Goal: Transaction & Acquisition: Register for event/course

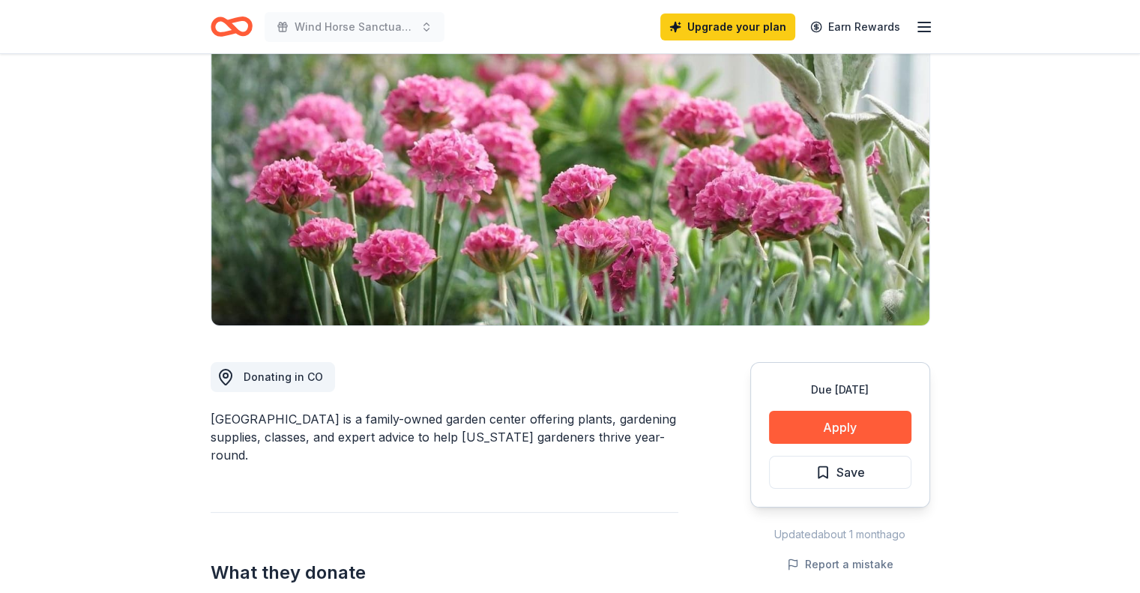
scroll to position [137, 0]
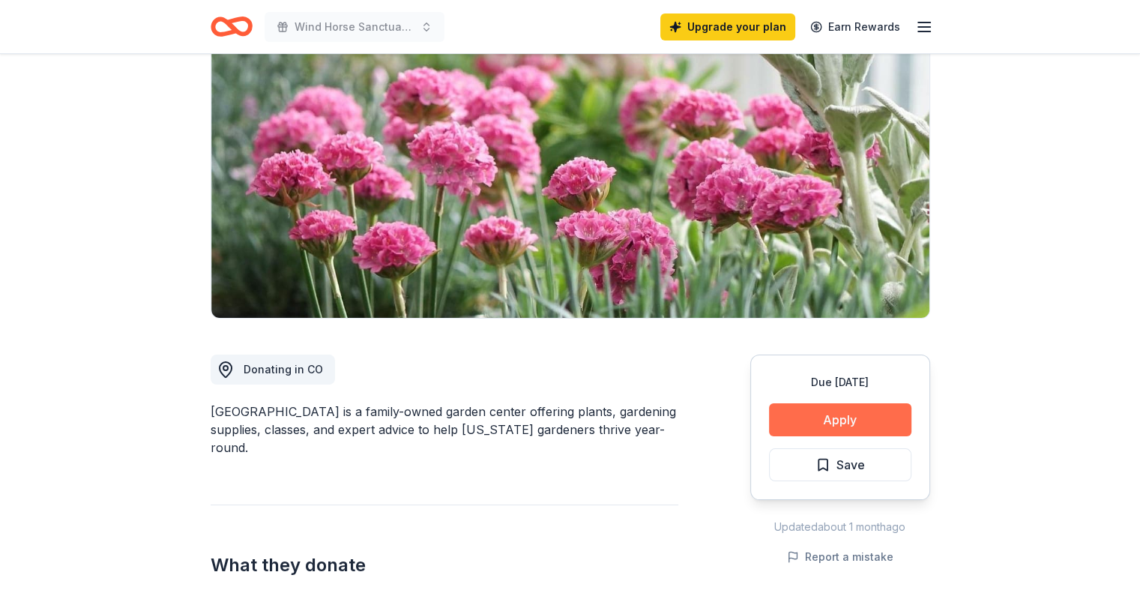
click at [860, 427] on button "Apply" at bounding box center [840, 419] width 142 height 33
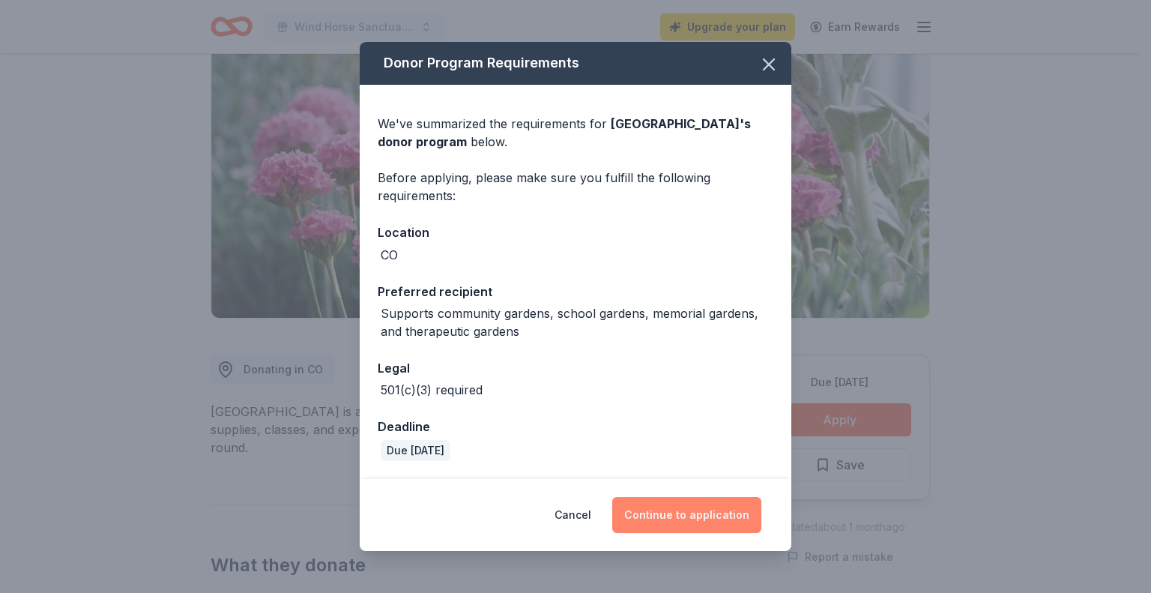
click at [712, 504] on button "Continue to application" at bounding box center [686, 515] width 149 height 36
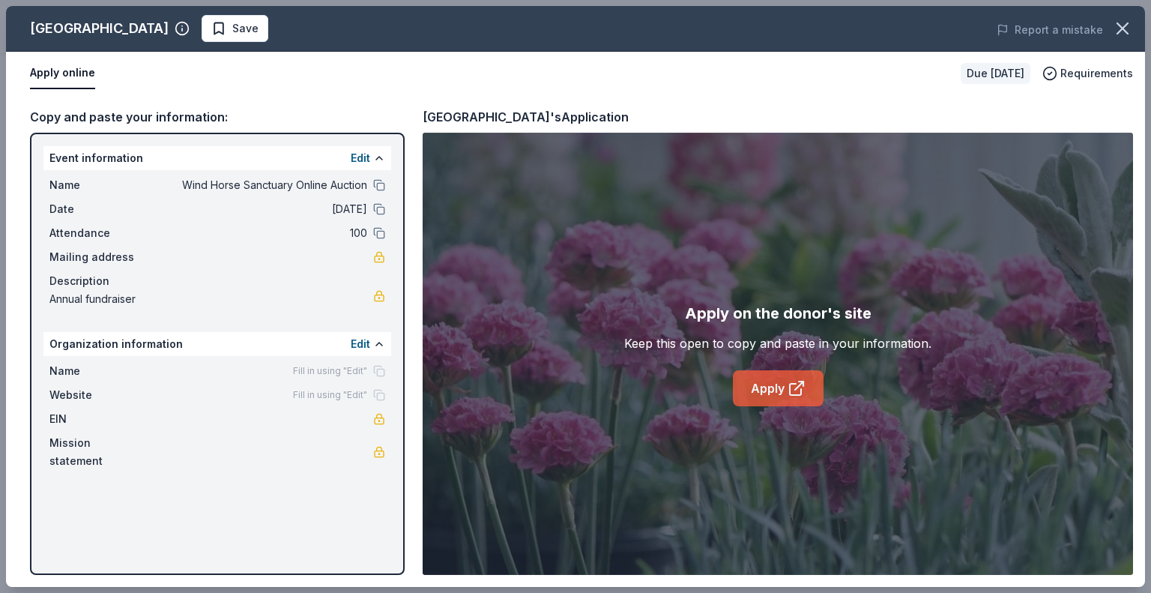
click at [773, 390] on link "Apply" at bounding box center [778, 388] width 91 height 36
click at [1125, 33] on icon "button" at bounding box center [1122, 28] width 21 height 21
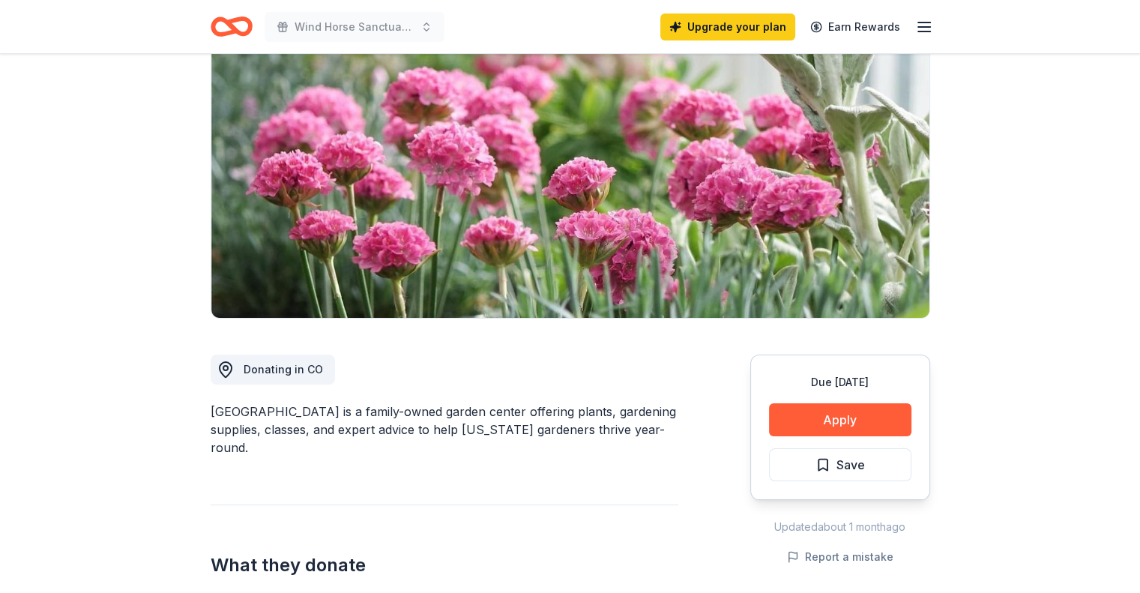
scroll to position [0, 0]
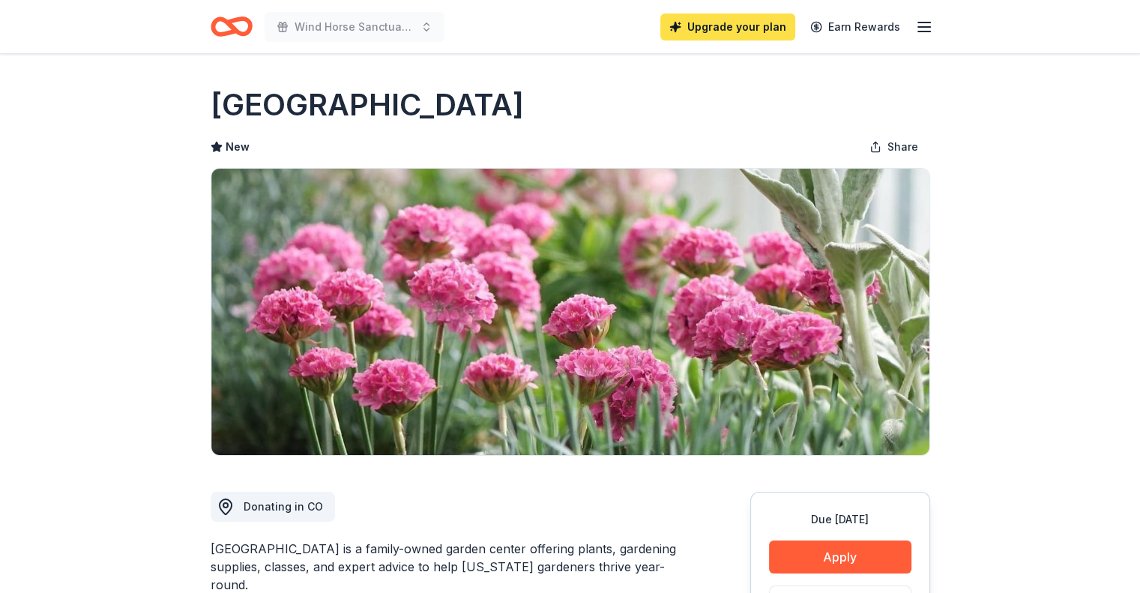
click at [734, 18] on link "Upgrade your plan" at bounding box center [727, 26] width 135 height 27
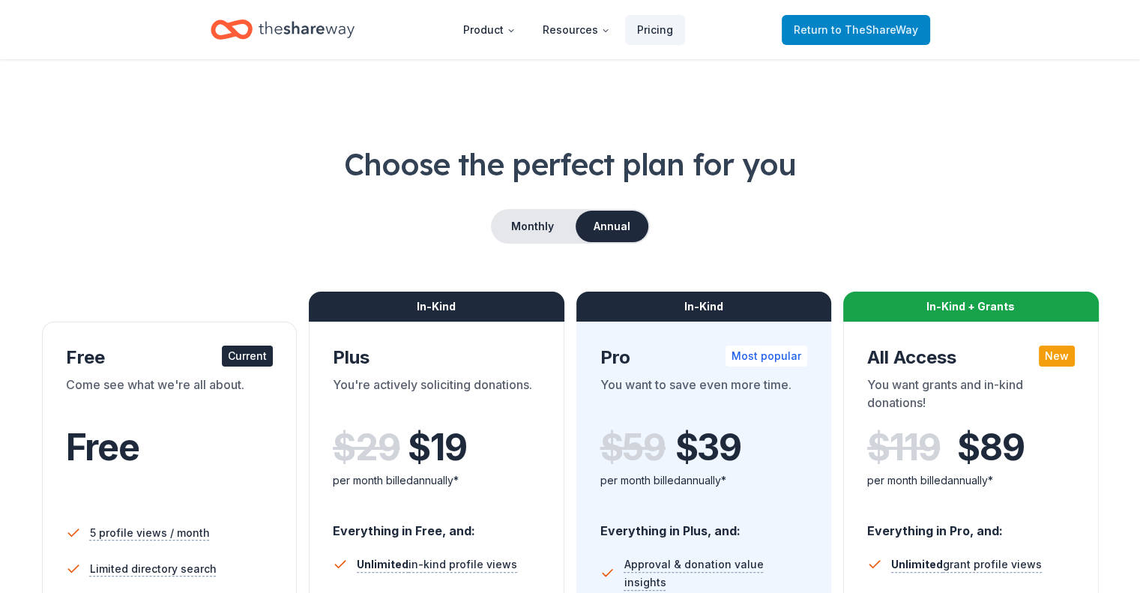
click at [857, 30] on span "to TheShareWay" at bounding box center [874, 29] width 87 height 13
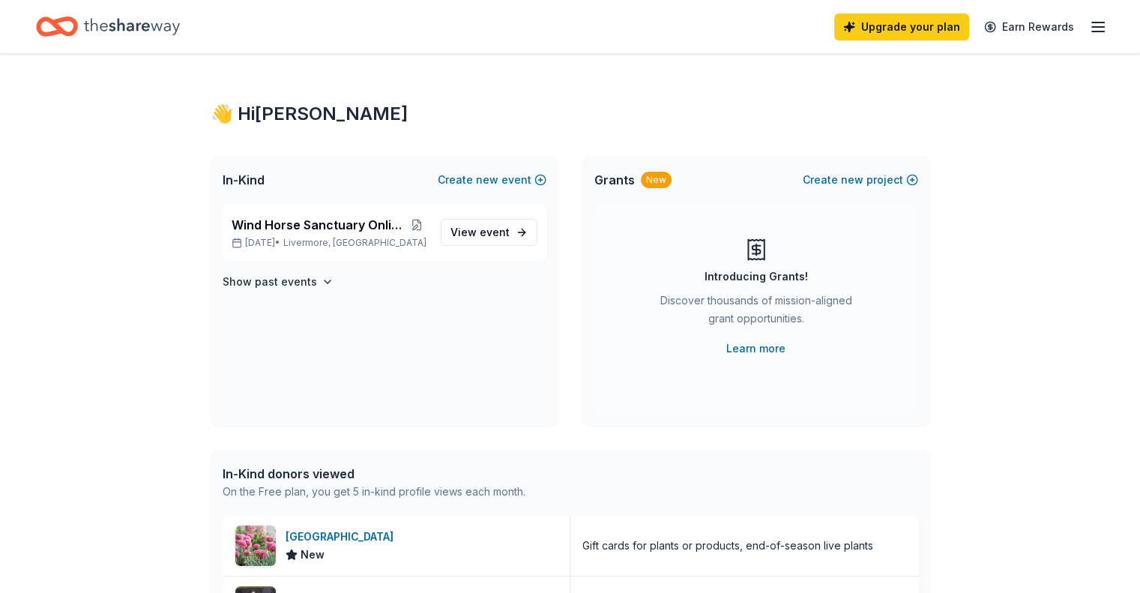
click at [172, 33] on icon "Home" at bounding box center [132, 26] width 96 height 31
click at [764, 342] on link "Learn more" at bounding box center [755, 348] width 59 height 18
click at [493, 220] on link "View event" at bounding box center [489, 232] width 97 height 27
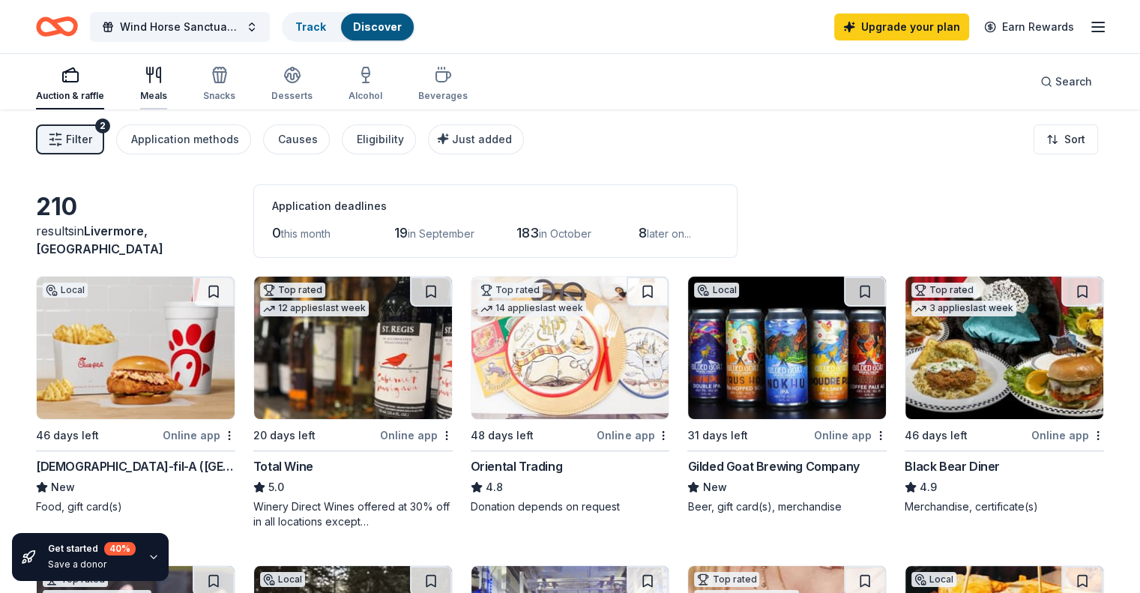
click at [167, 87] on div "Meals" at bounding box center [153, 84] width 27 height 36
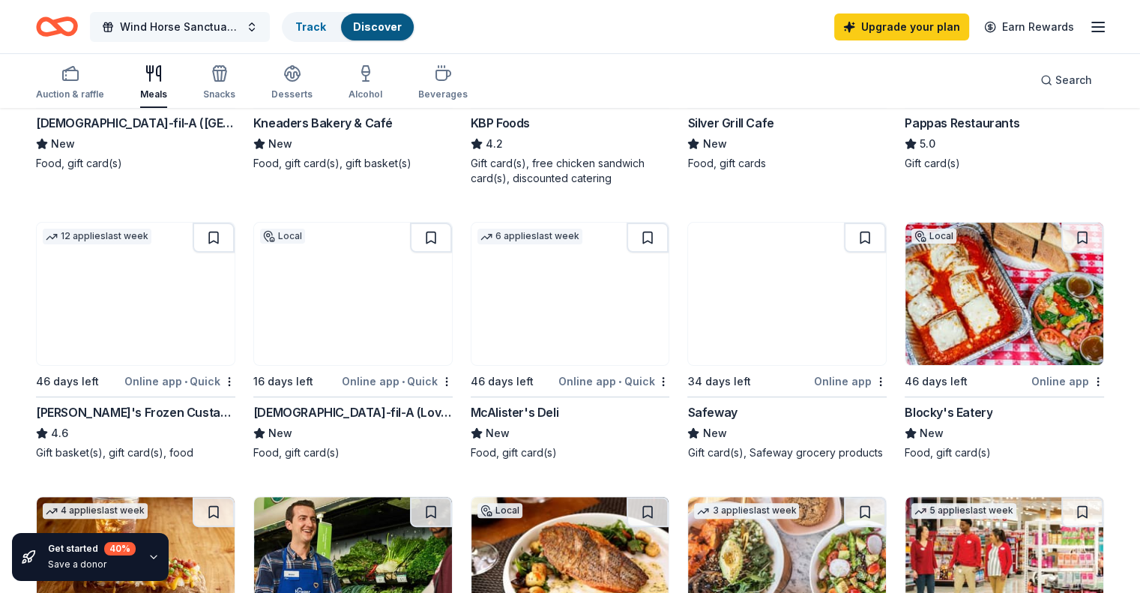
scroll to position [342, 0]
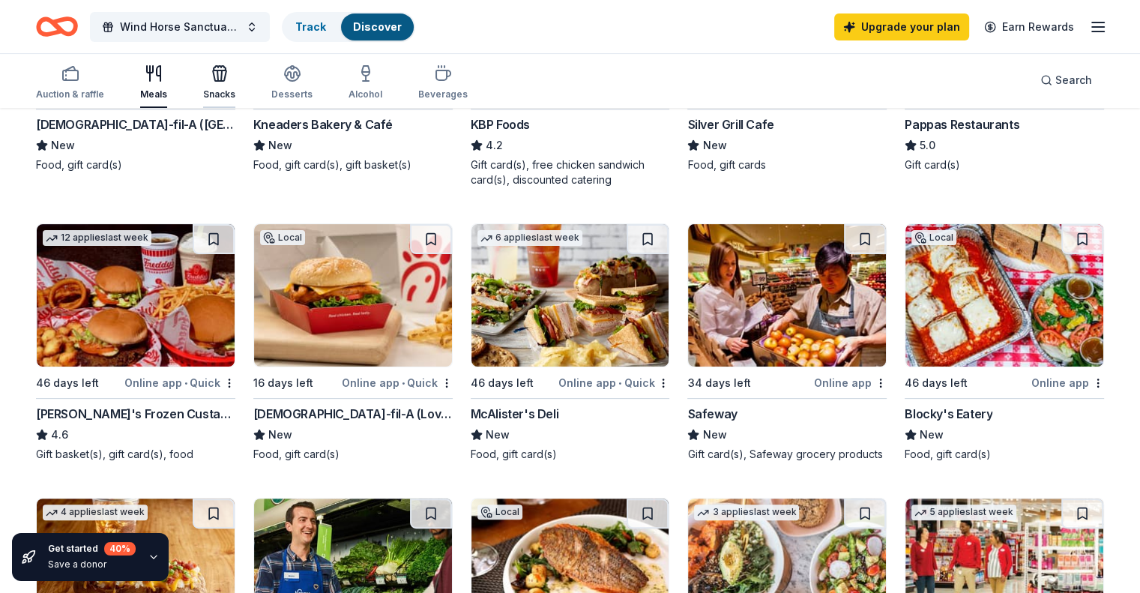
click at [235, 85] on div "Snacks" at bounding box center [219, 82] width 32 height 36
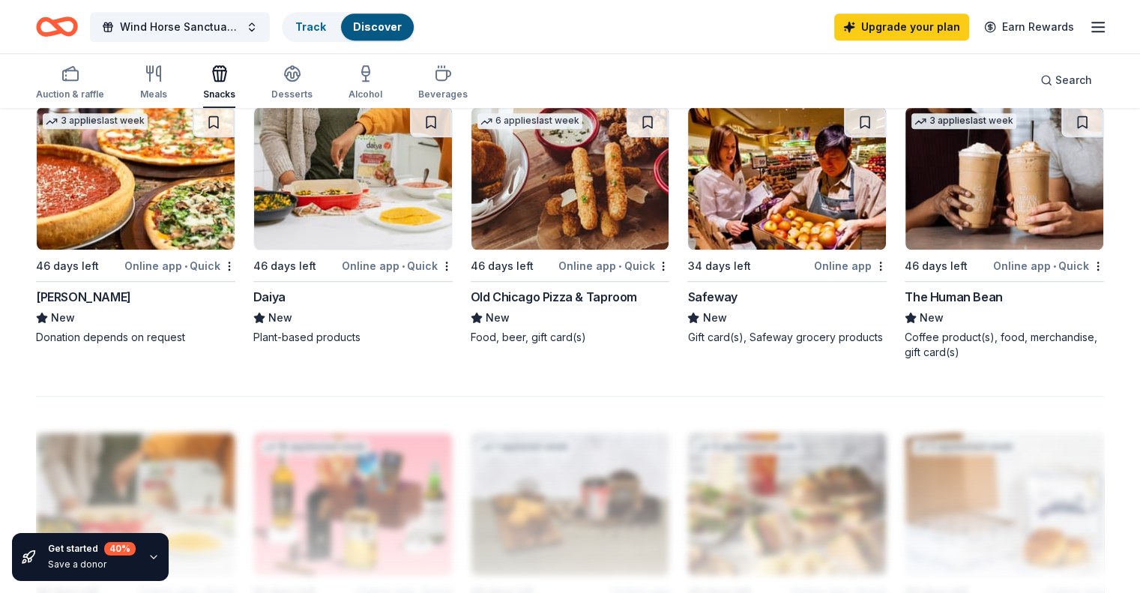
scroll to position [1045, 0]
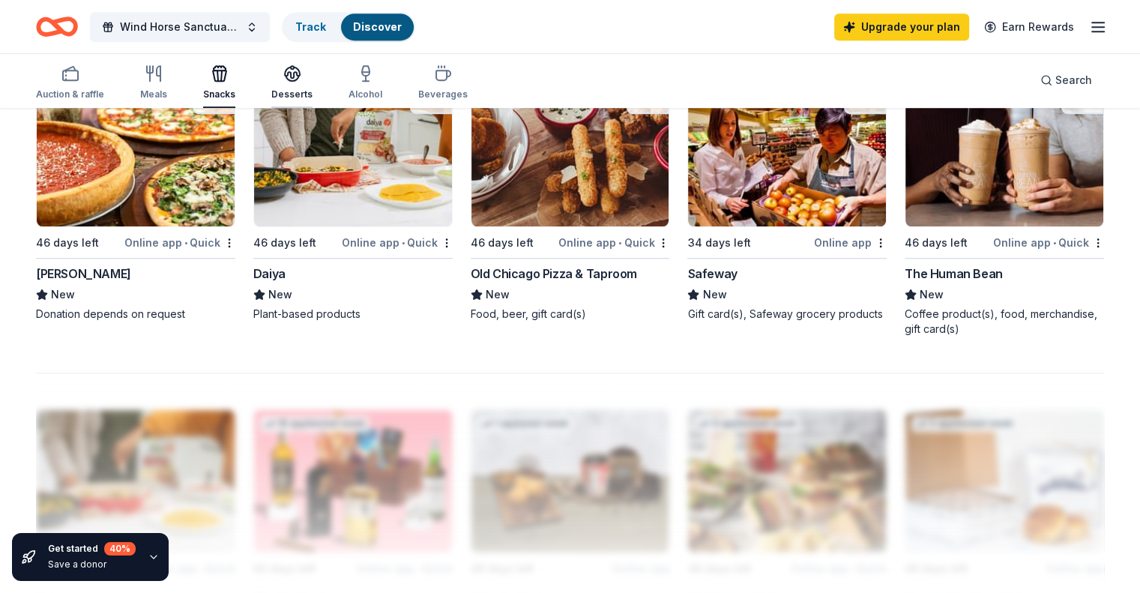
click at [312, 94] on div "Desserts" at bounding box center [291, 94] width 41 height 12
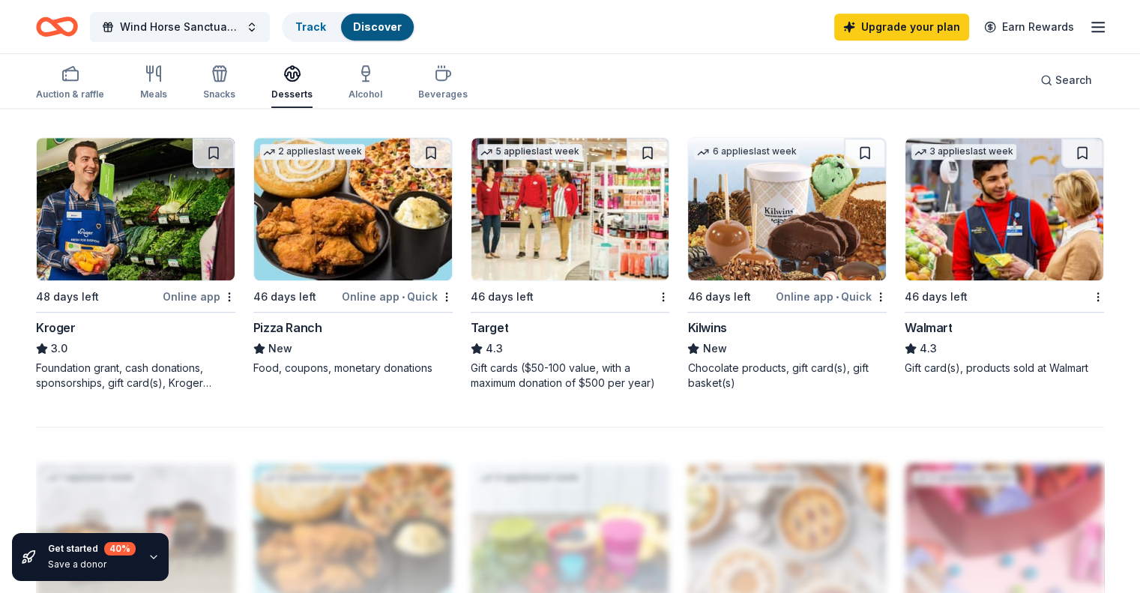
scroll to position [1009, 0]
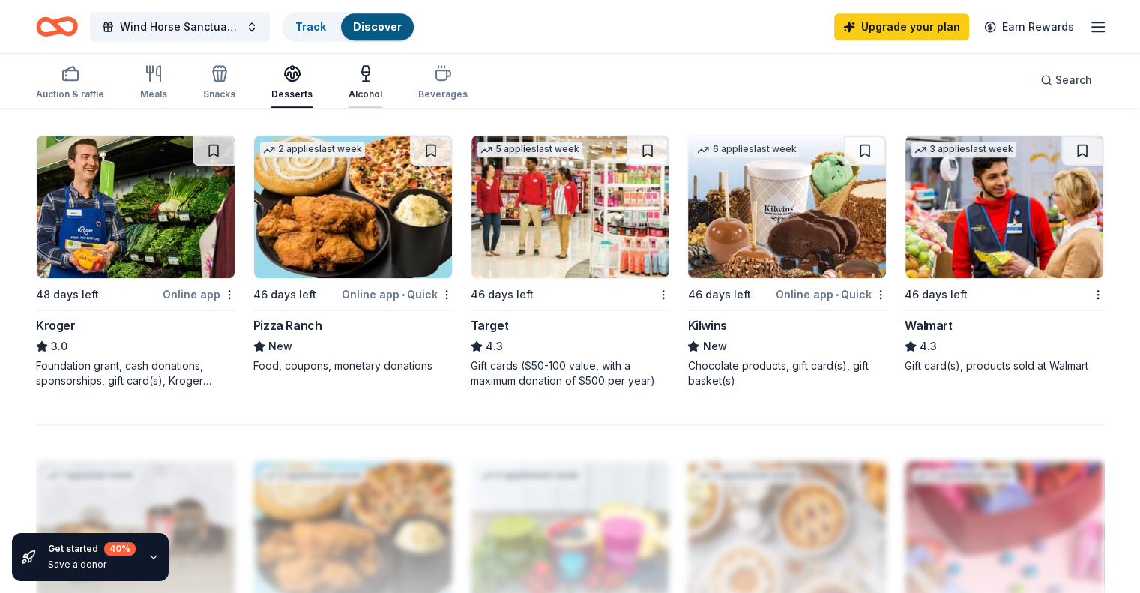
click at [381, 85] on div "Alcohol" at bounding box center [365, 82] width 34 height 36
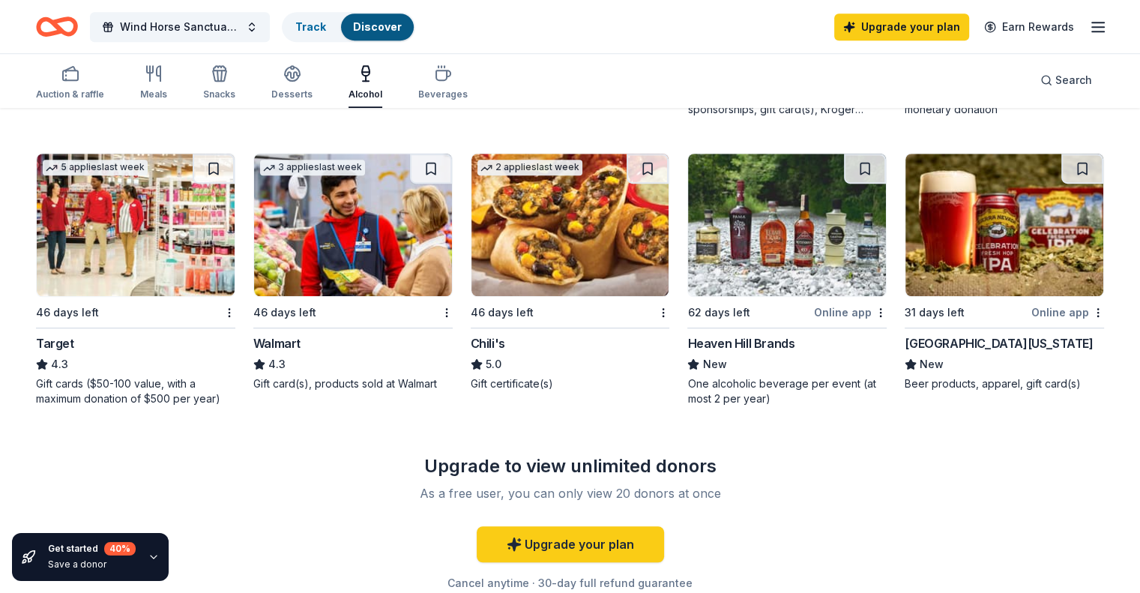
scroll to position [981, 0]
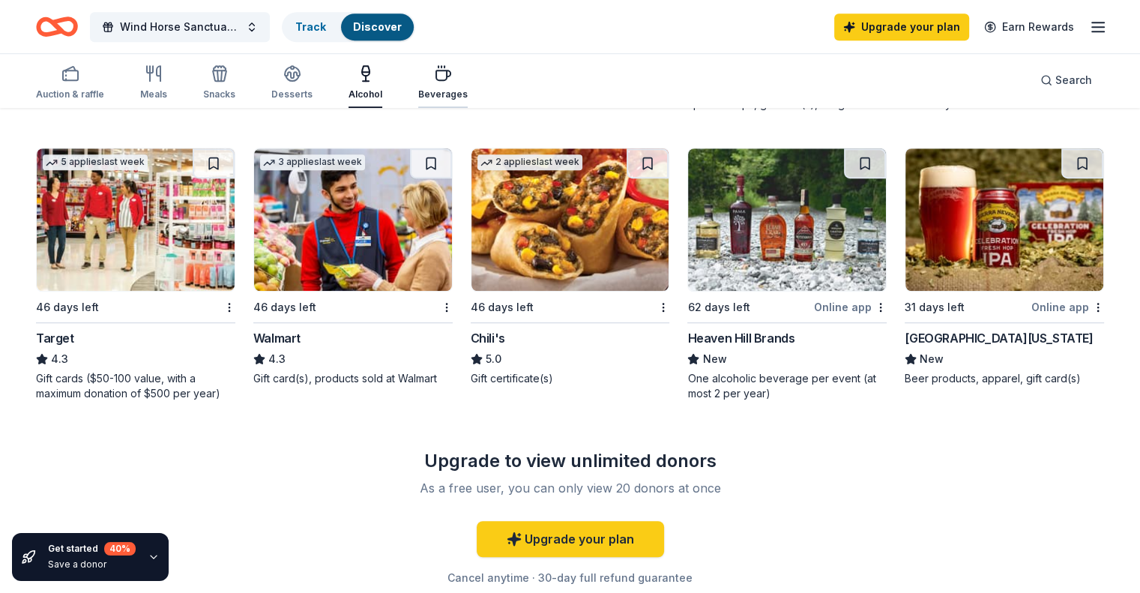
click at [452, 81] on icon "button" at bounding box center [443, 73] width 18 height 18
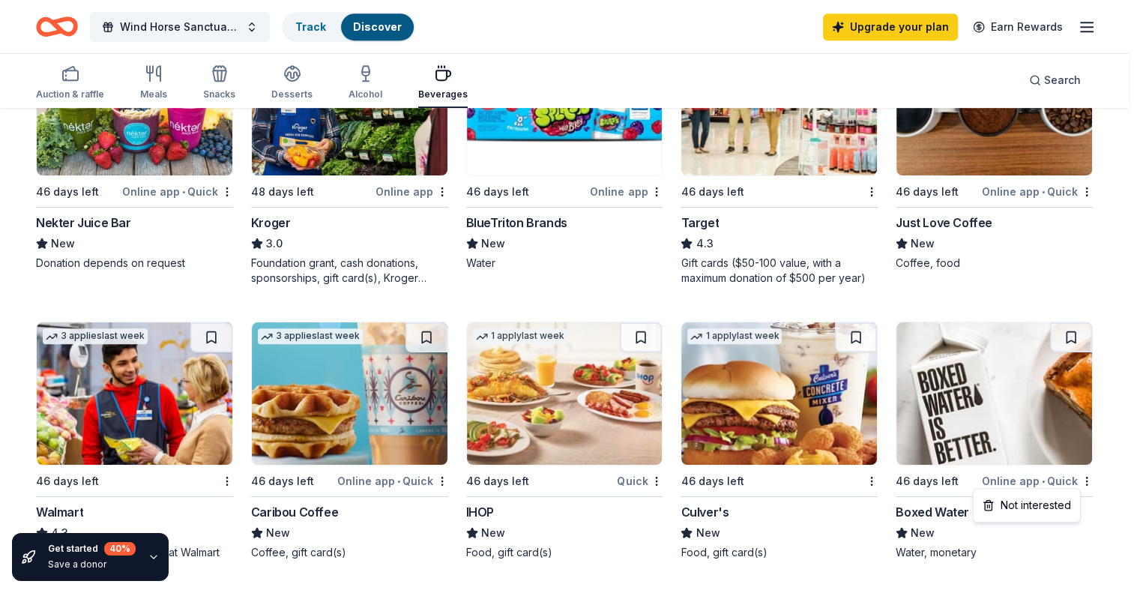
scroll to position [796, 0]
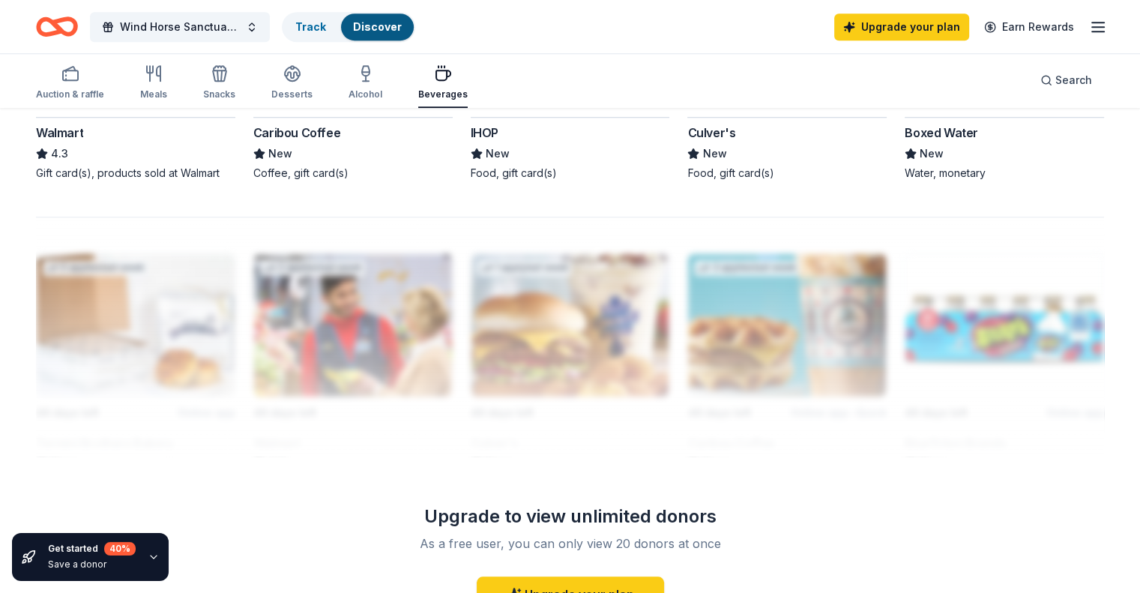
scroll to position [1040, 0]
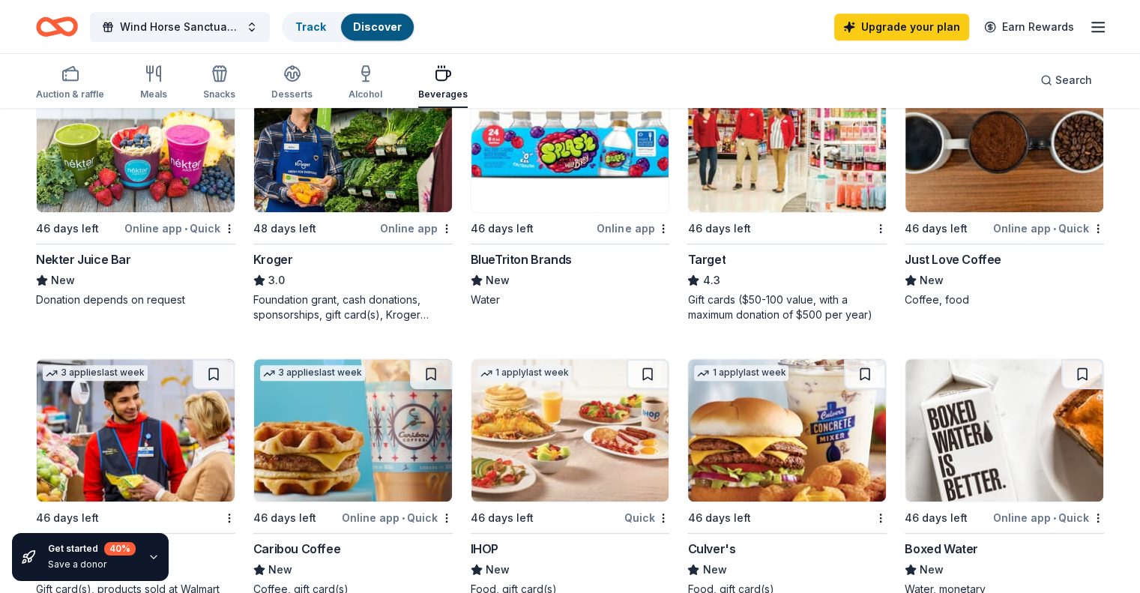
click at [483, 320] on div "46 days left Online app BlueTriton Brands New Water" at bounding box center [570, 195] width 199 height 253
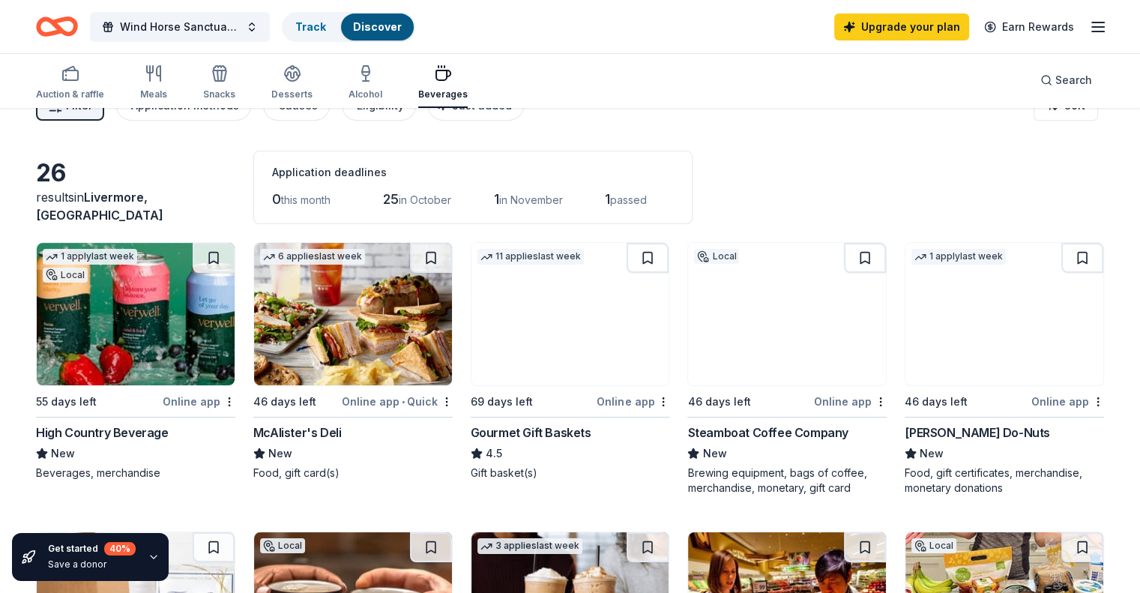
scroll to position [0, 0]
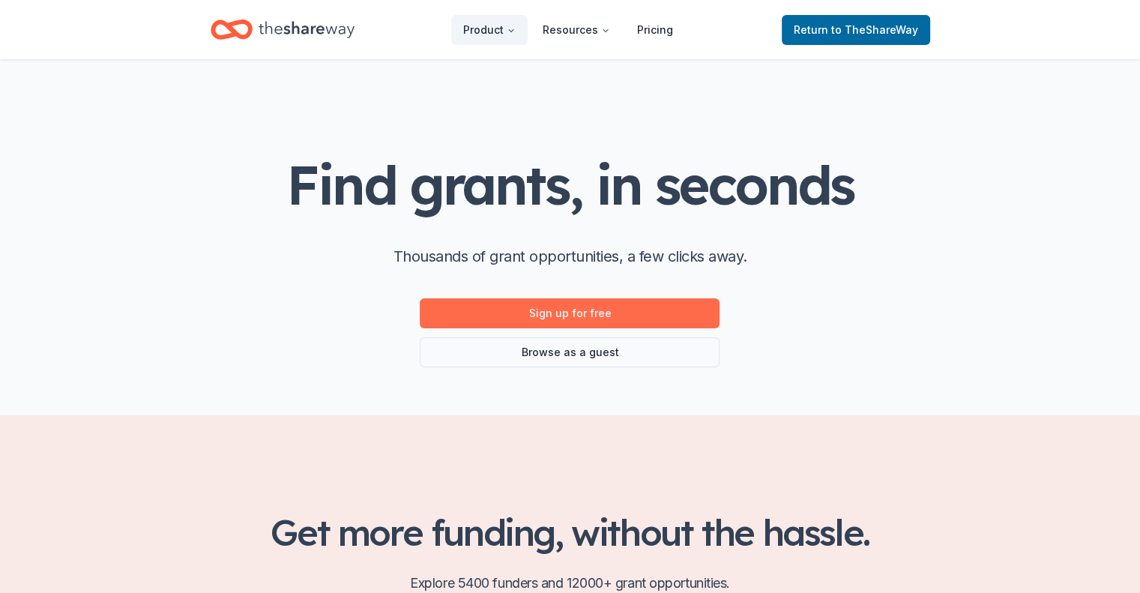
click at [650, 324] on link "Sign up for free" at bounding box center [570, 313] width 300 height 30
